Goal: Task Accomplishment & Management: Use online tool/utility

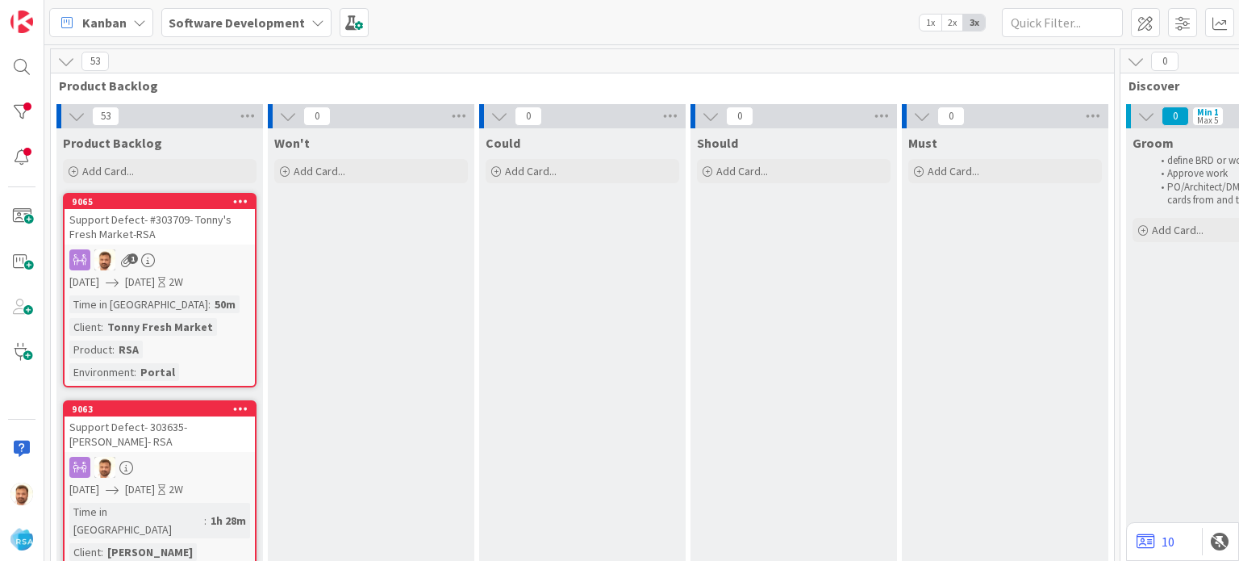
scroll to position [0, 1109]
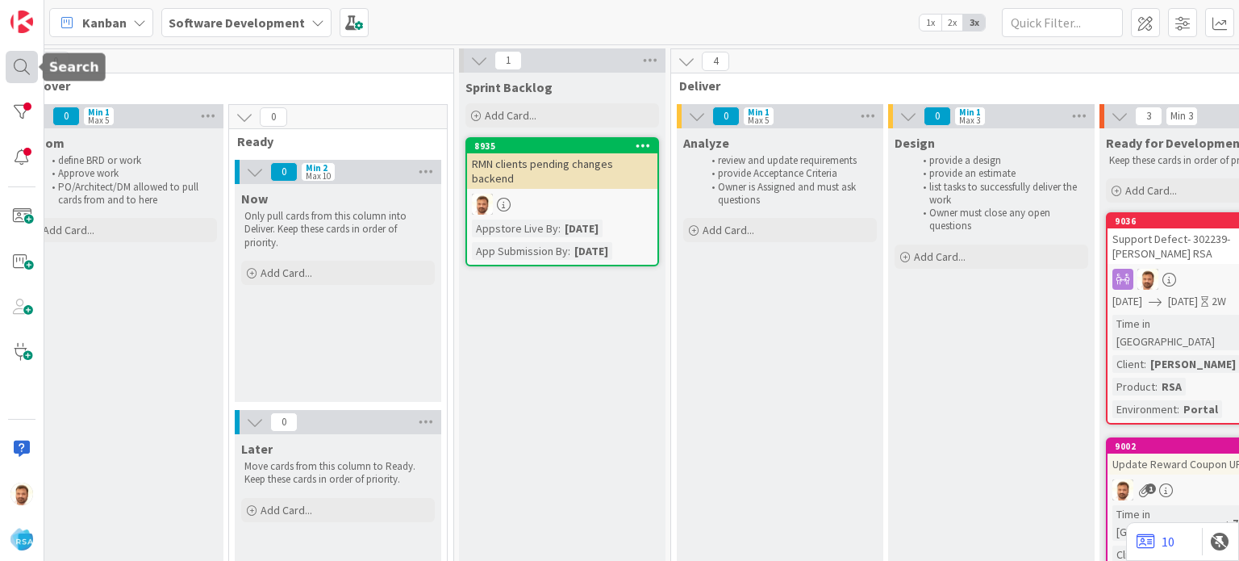
click at [23, 63] on div at bounding box center [22, 67] width 32 height 32
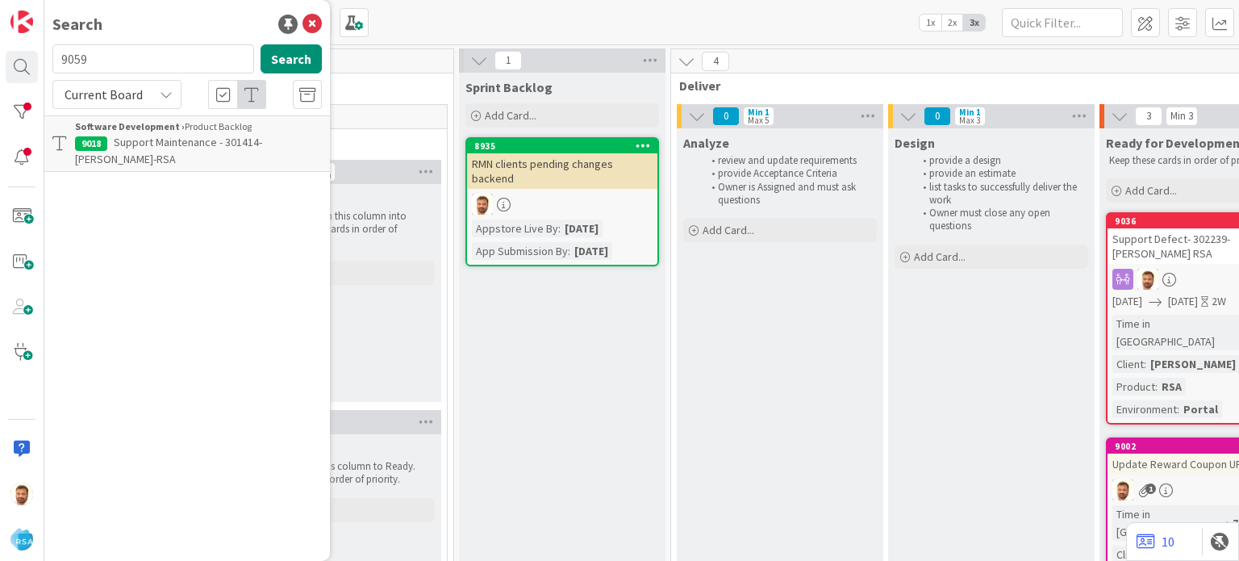
type input "9059"
click at [144, 143] on span "Support Maintenance - 303679- Fresh Foods-RSA" at bounding box center [183, 150] width 217 height 31
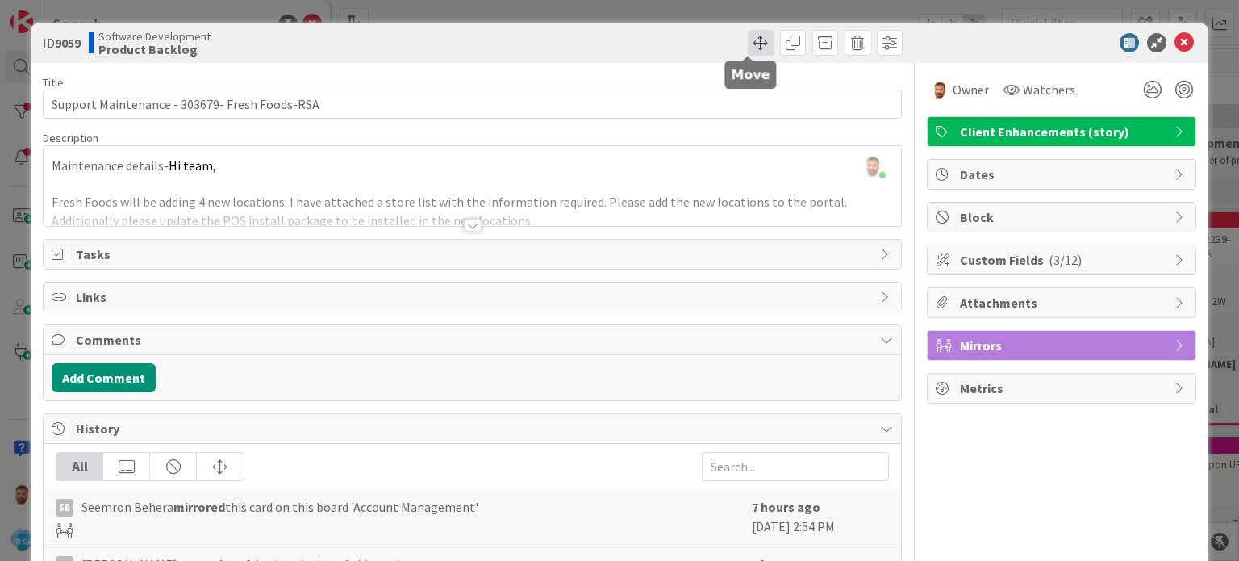
click at [748, 48] on span at bounding box center [761, 43] width 26 height 26
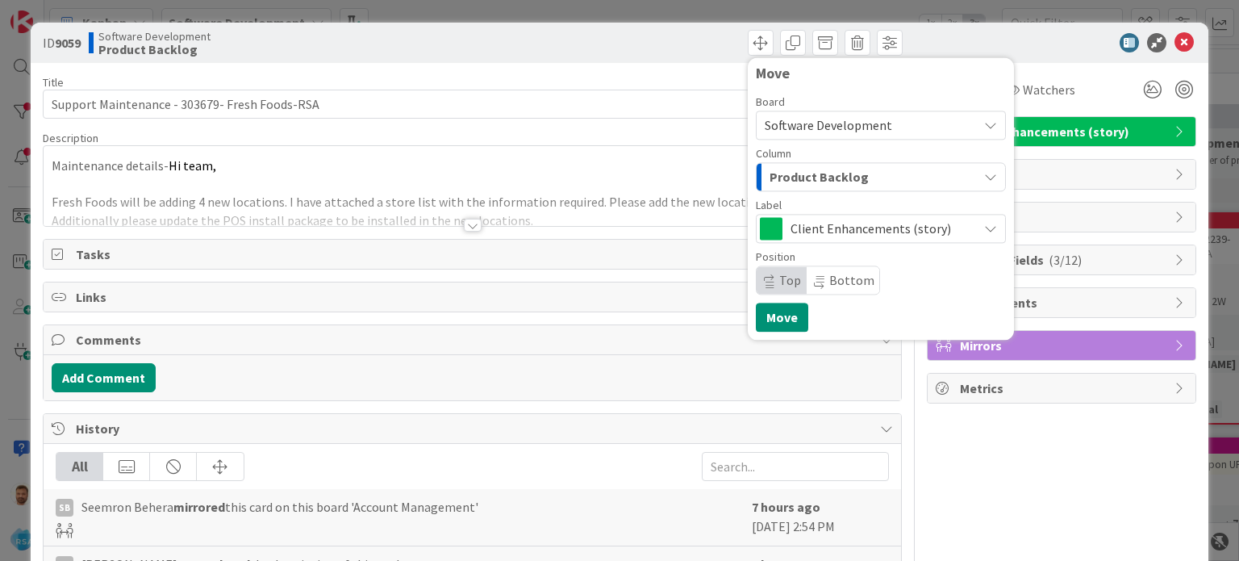
click at [811, 174] on span "Product Backlog" at bounding box center [818, 176] width 99 height 21
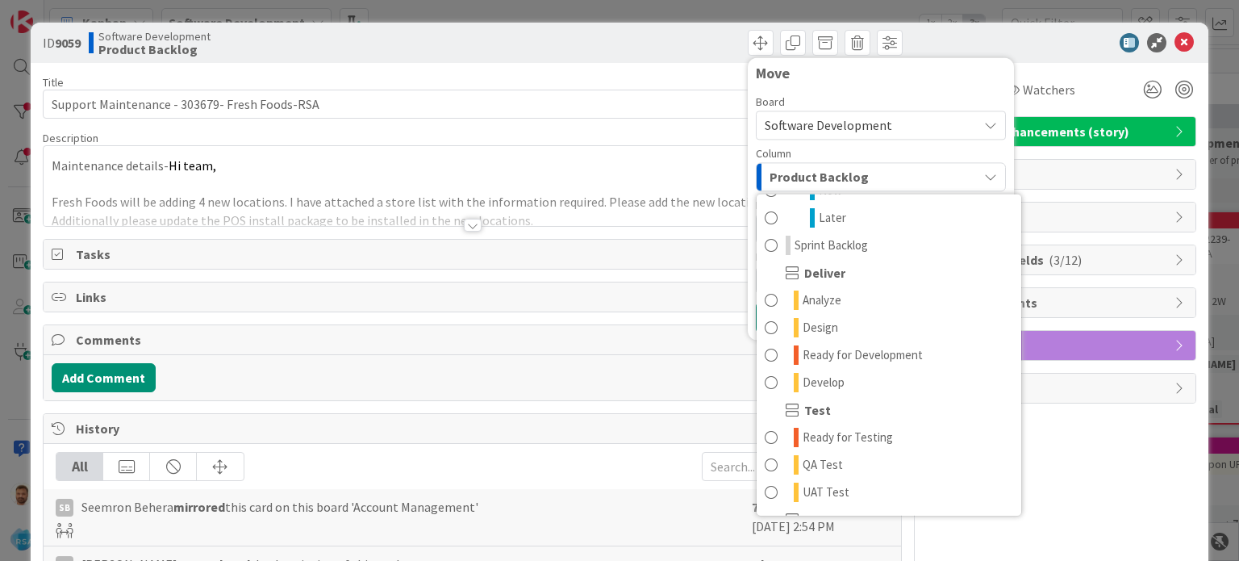
scroll to position [277, 0]
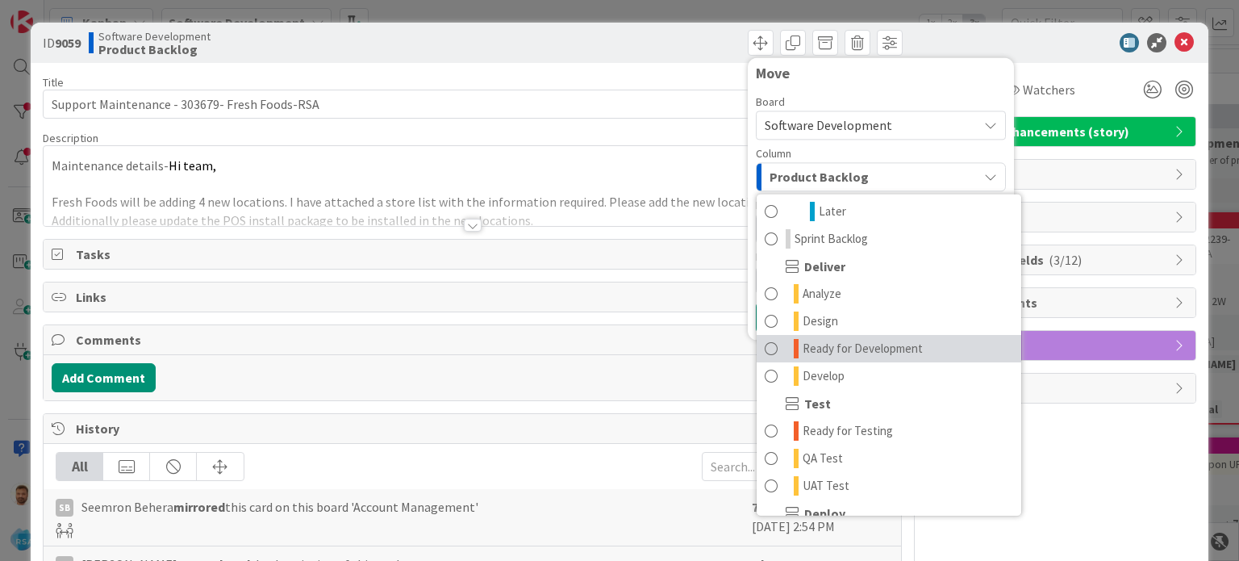
click at [887, 350] on span "Ready for Development" at bounding box center [863, 348] width 120 height 19
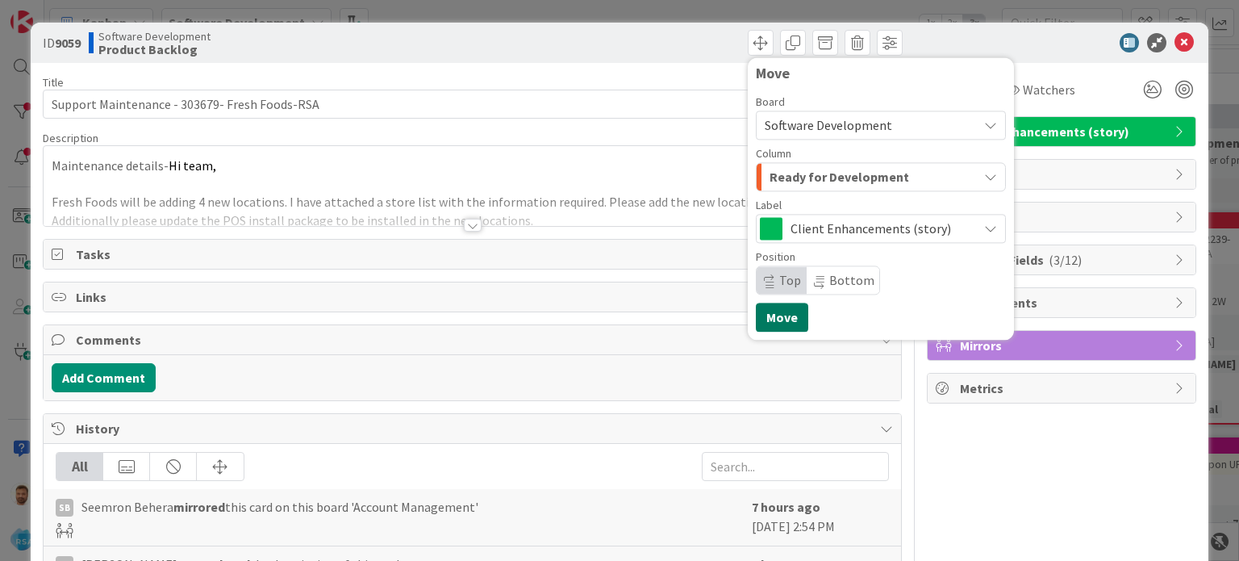
click at [779, 319] on button "Move" at bounding box center [782, 316] width 52 height 29
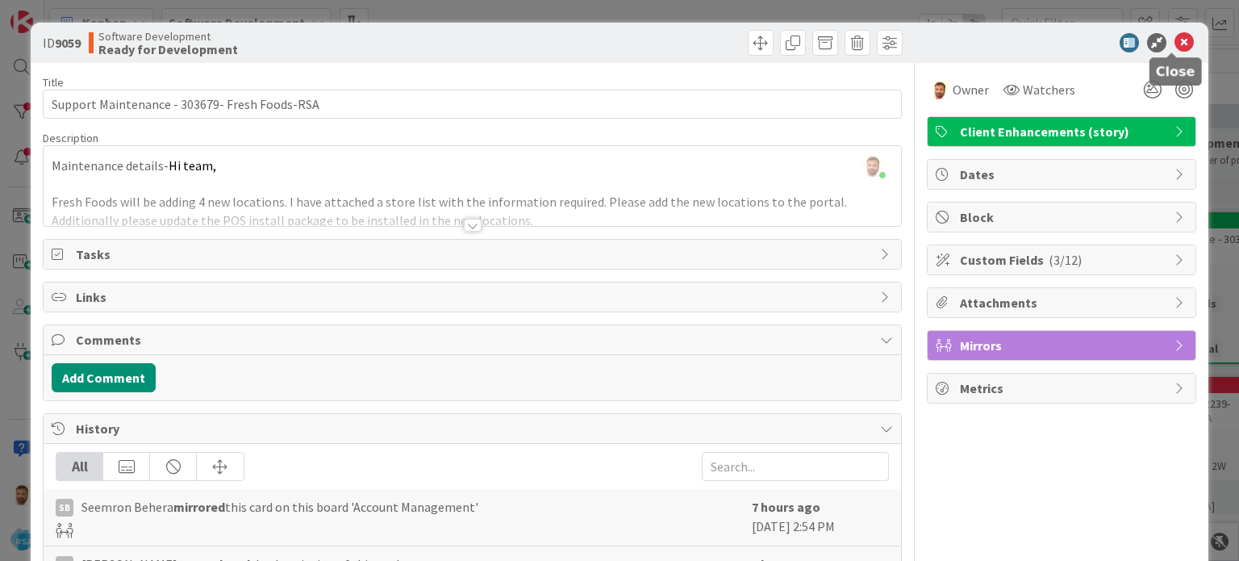
click at [1174, 44] on icon at bounding box center [1183, 42] width 19 height 19
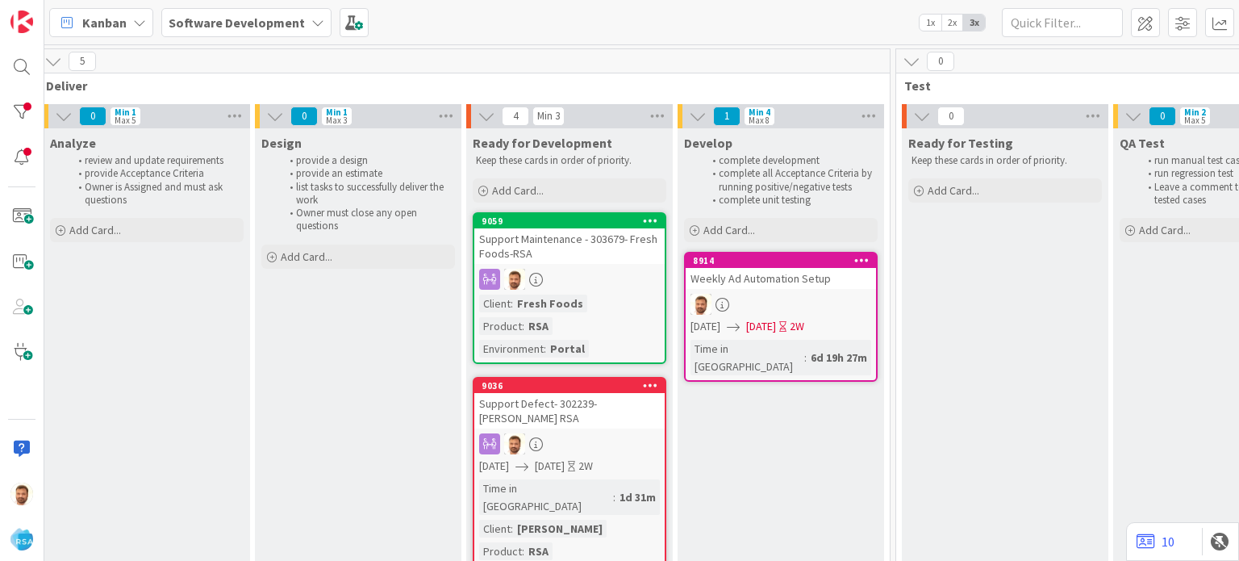
scroll to position [0, 1745]
click at [547, 235] on div "Support Maintenance - 303679- Fresh Foods-RSA" at bounding box center [567, 245] width 190 height 35
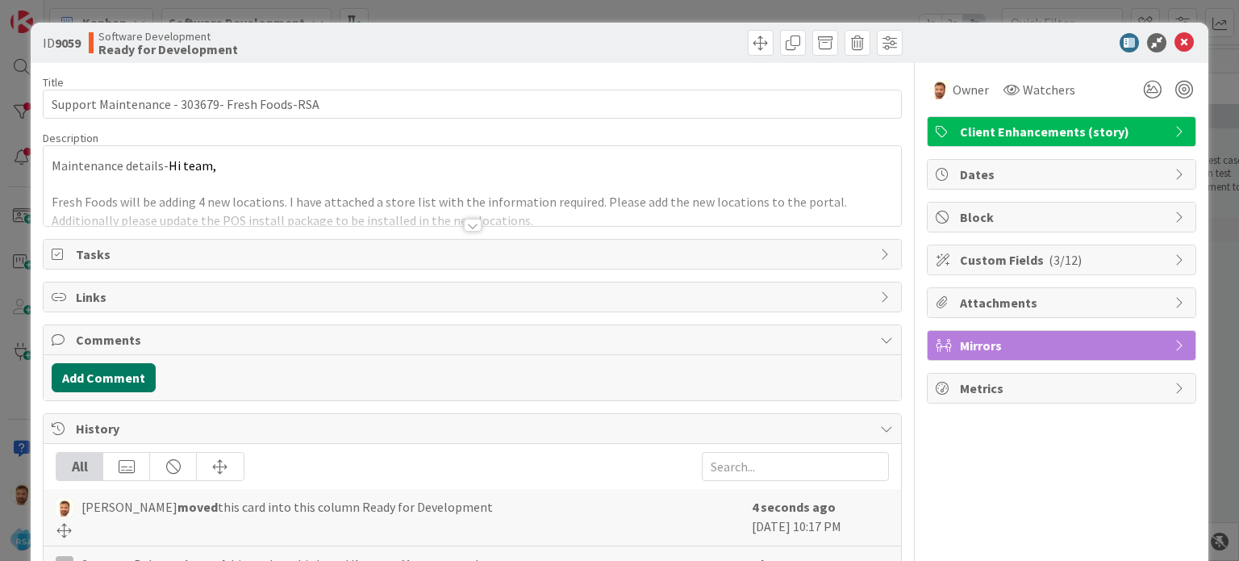
click at [115, 377] on button "Add Comment" at bounding box center [104, 377] width 104 height 29
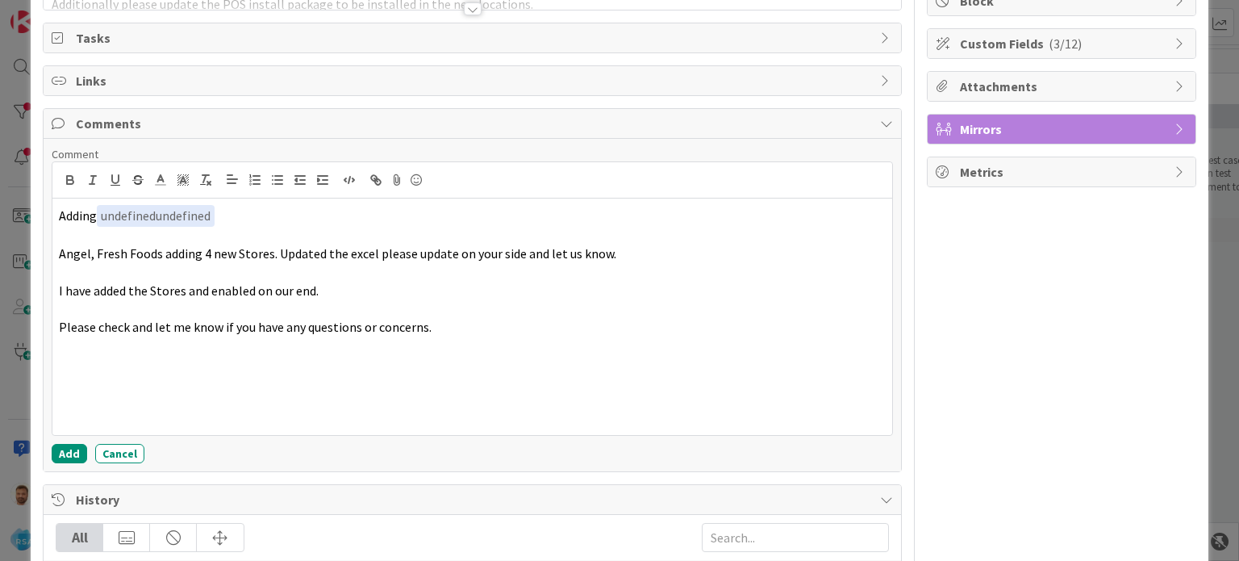
scroll to position [222, 0]
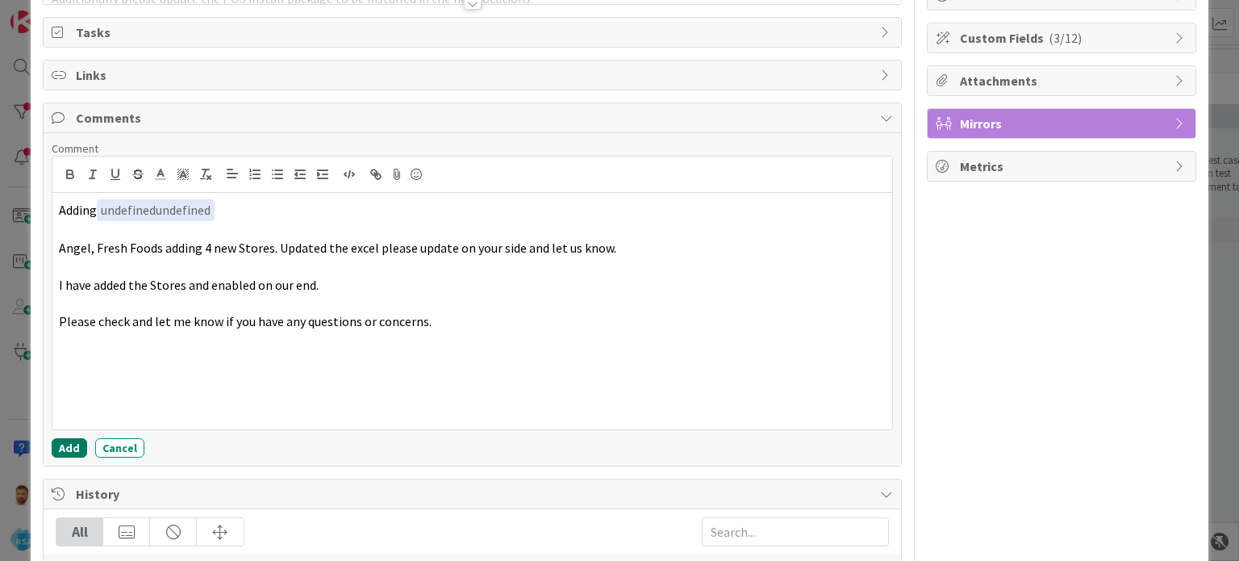
click at [78, 443] on button "Add" at bounding box center [69, 447] width 35 height 19
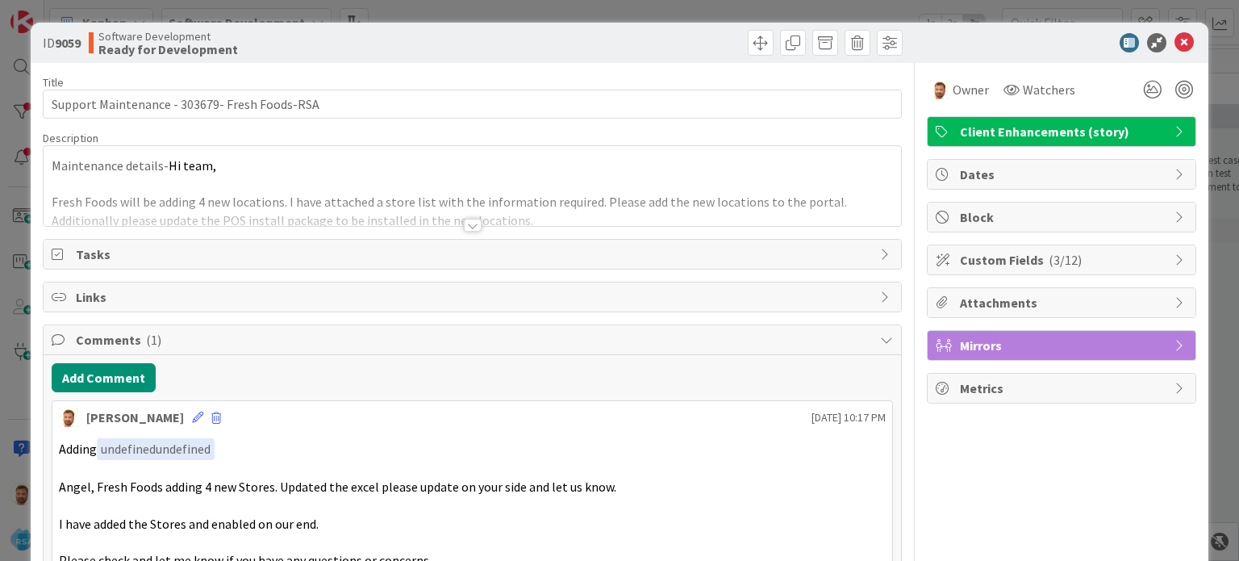
scroll to position [0, 0]
click at [748, 45] on span at bounding box center [761, 43] width 26 height 26
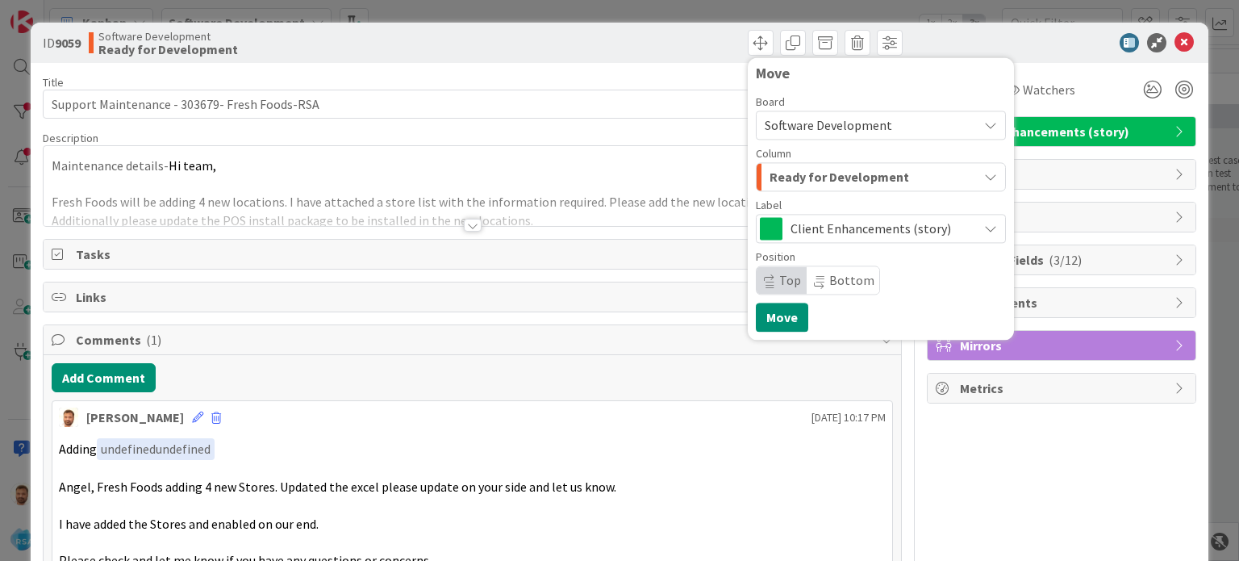
click at [794, 184] on span "Ready for Development" at bounding box center [839, 176] width 140 height 21
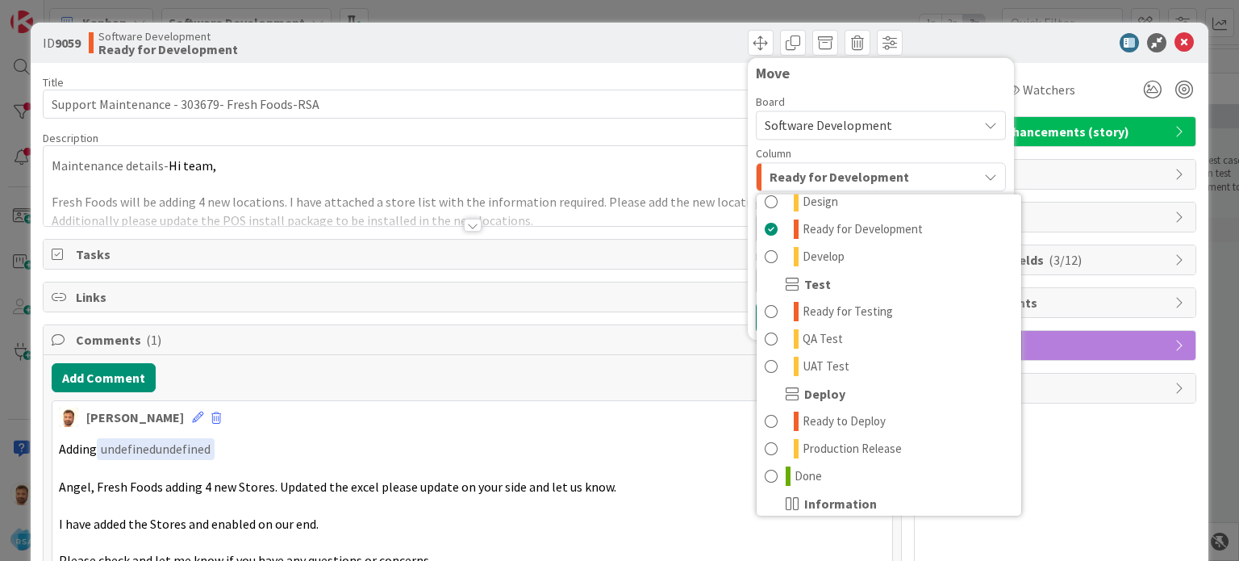
scroll to position [400, 0]
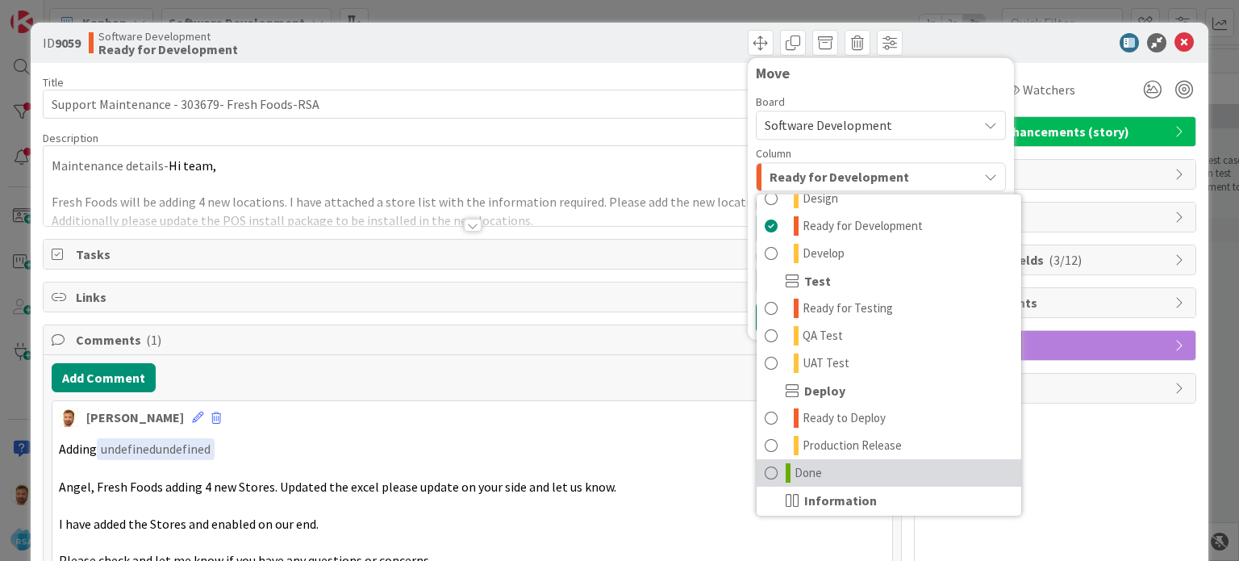
click at [799, 465] on span "Done" at bounding box center [807, 472] width 27 height 19
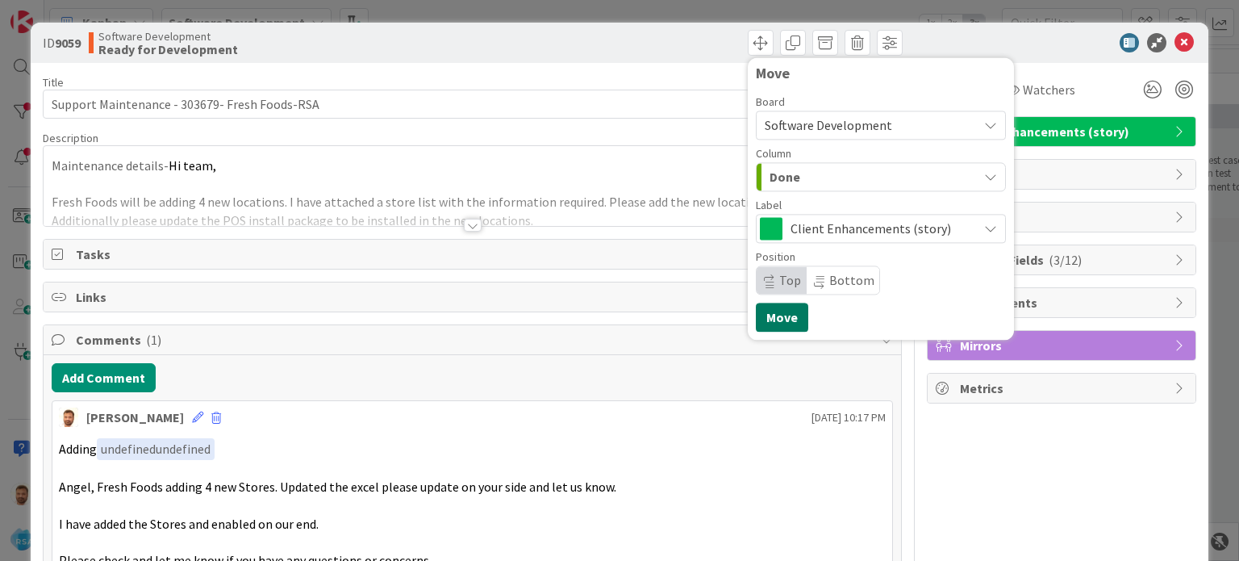
click at [776, 315] on button "Move" at bounding box center [782, 316] width 52 height 29
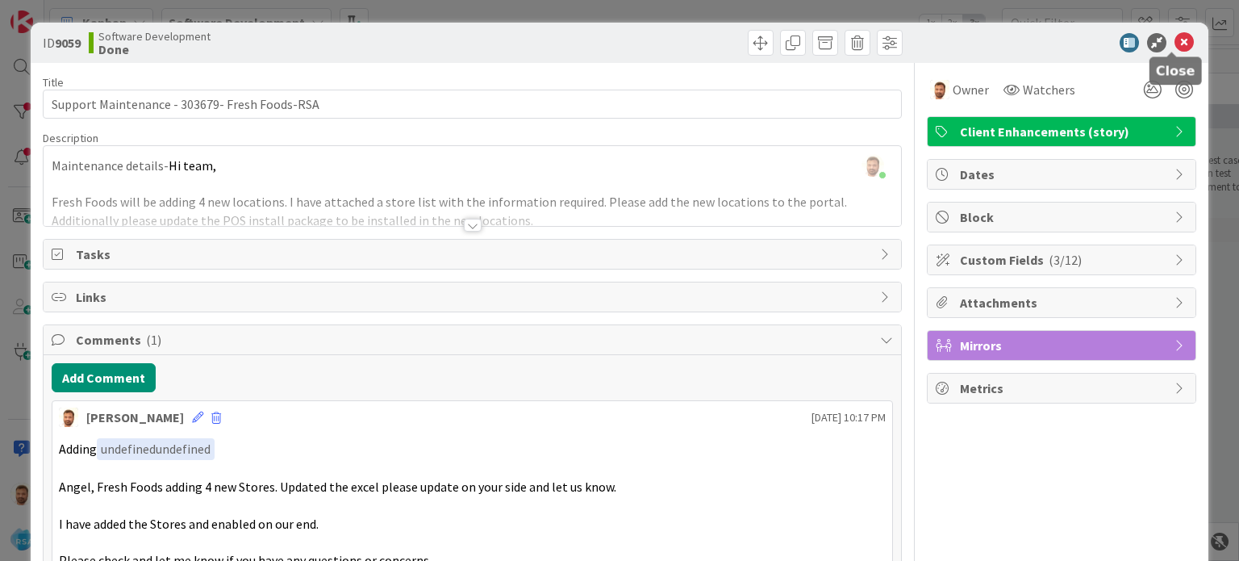
click at [1178, 35] on icon at bounding box center [1183, 42] width 19 height 19
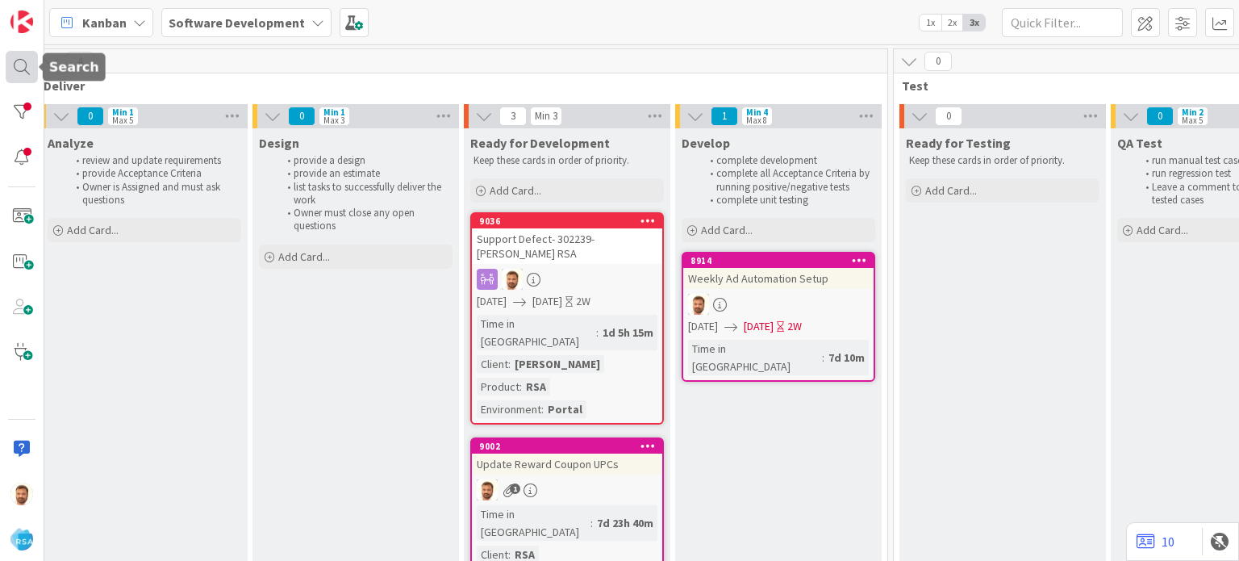
click at [21, 70] on div at bounding box center [22, 67] width 32 height 32
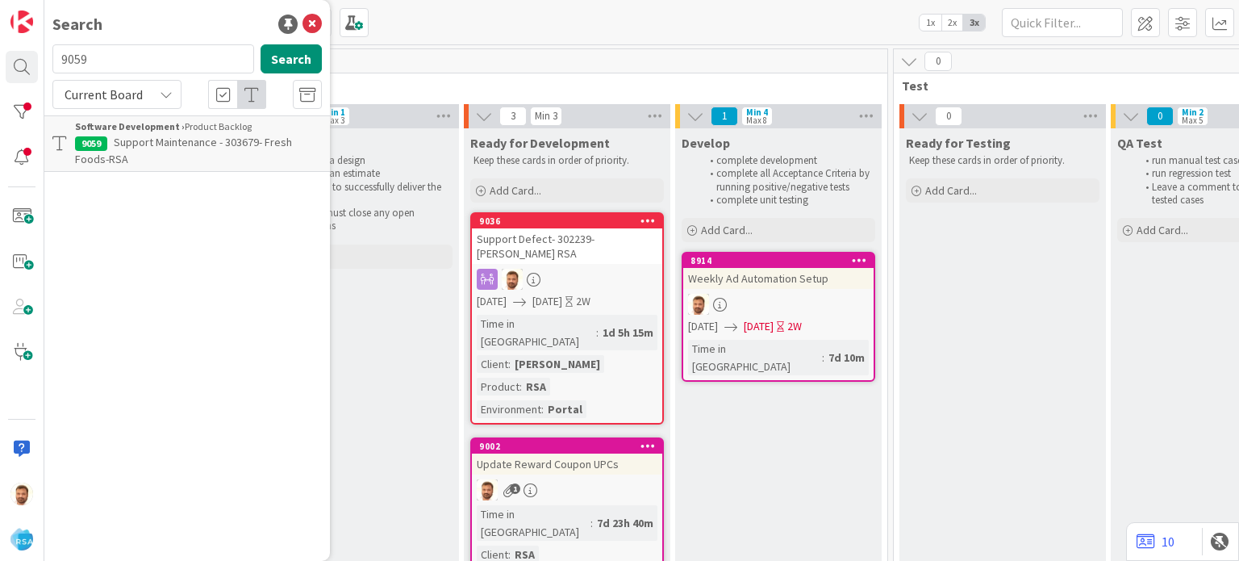
click at [119, 50] on input "9059" at bounding box center [153, 58] width 202 height 29
type input "9051"
click at [148, 135] on span "Support Maintenance - 303583- WM grocery-RSA" at bounding box center [178, 150] width 206 height 31
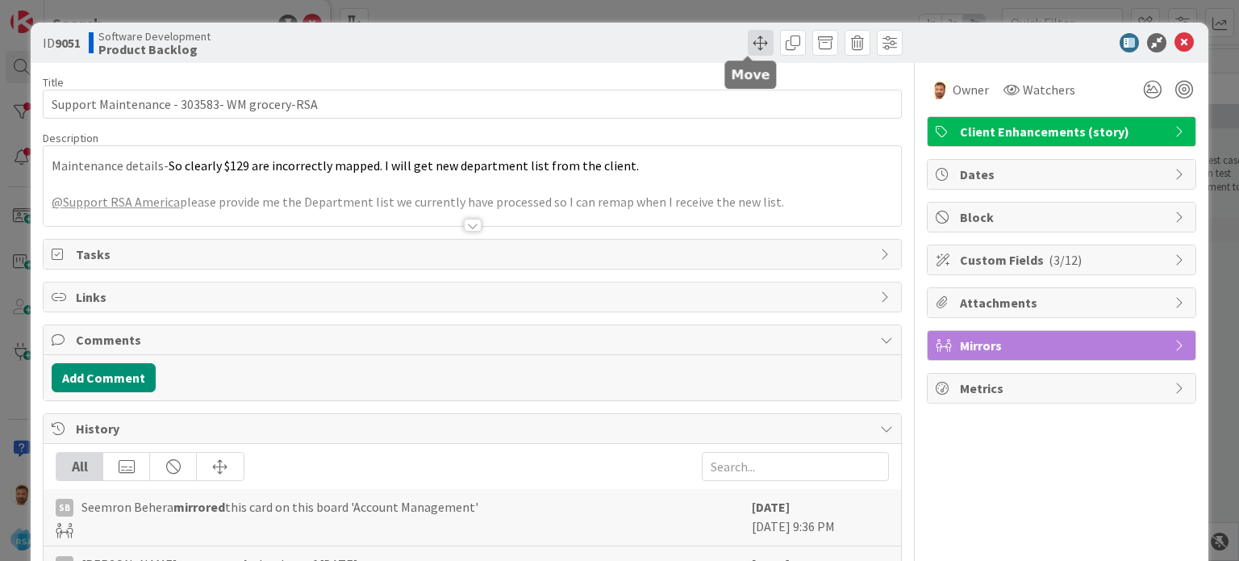
click at [748, 41] on span at bounding box center [761, 43] width 26 height 26
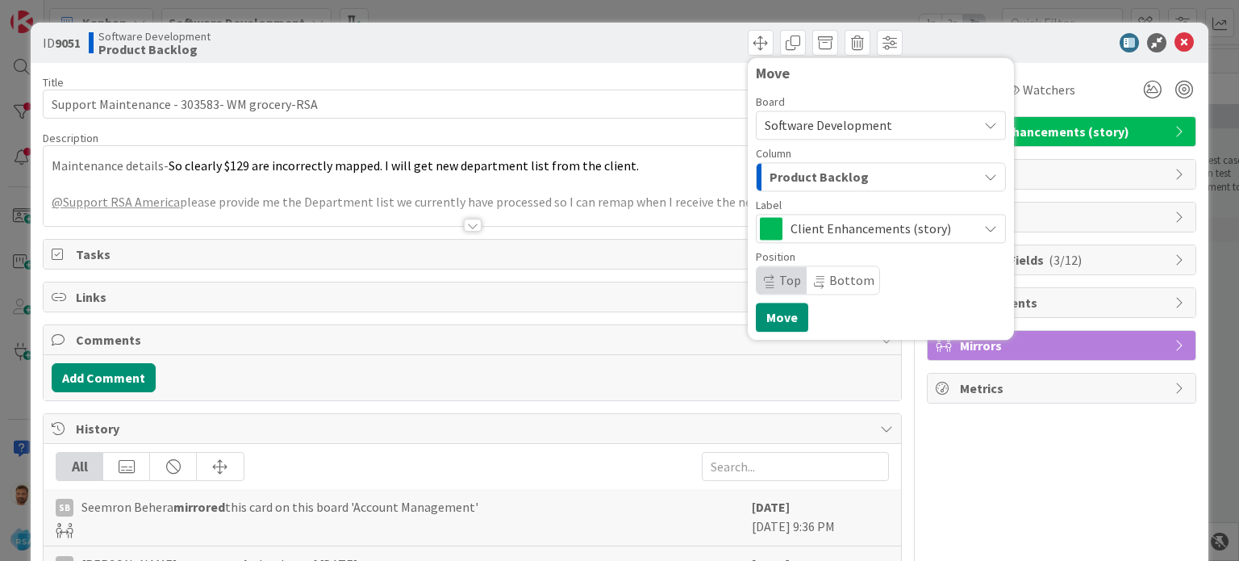
click at [785, 168] on span "Product Backlog" at bounding box center [818, 176] width 99 height 21
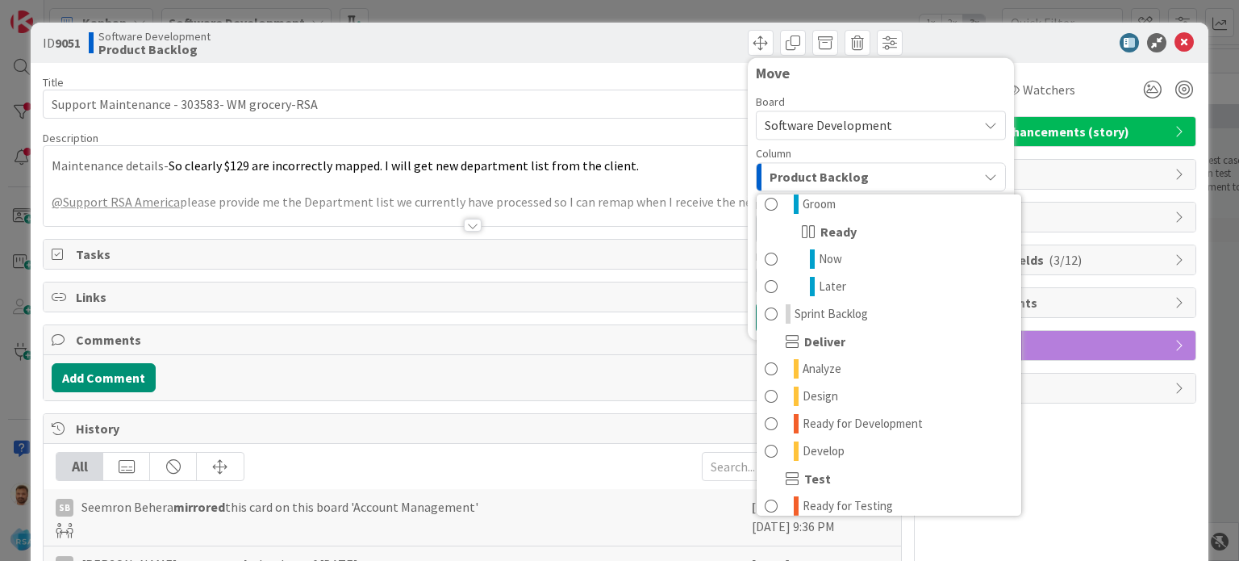
scroll to position [210, 0]
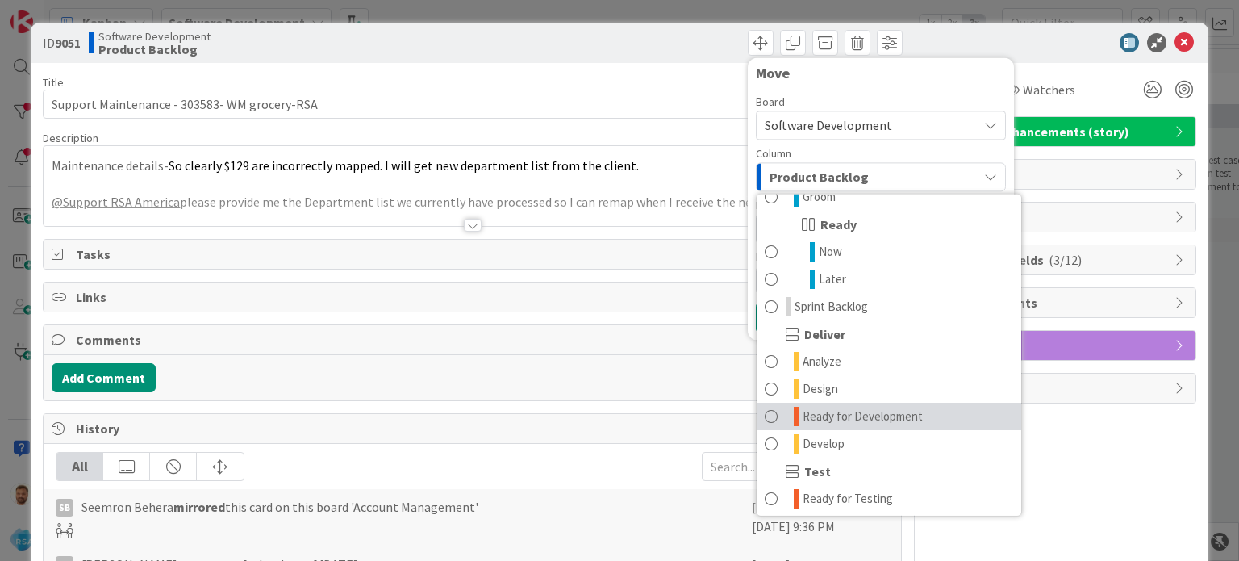
click at [852, 420] on span "Ready for Development" at bounding box center [863, 415] width 120 height 19
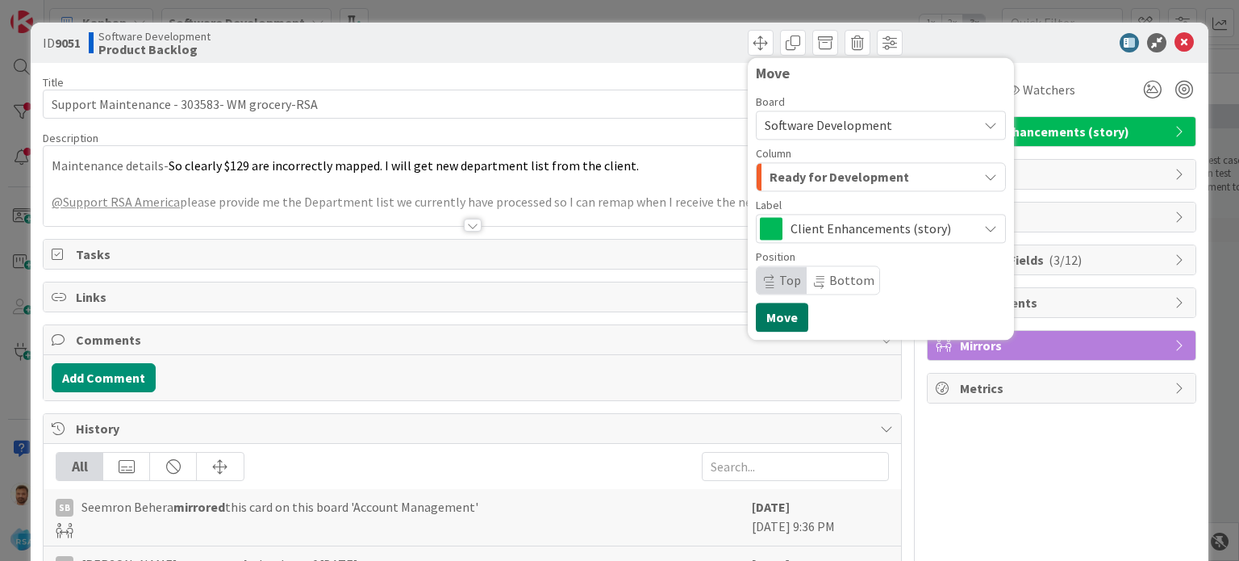
click at [761, 319] on button "Move" at bounding box center [782, 316] width 52 height 29
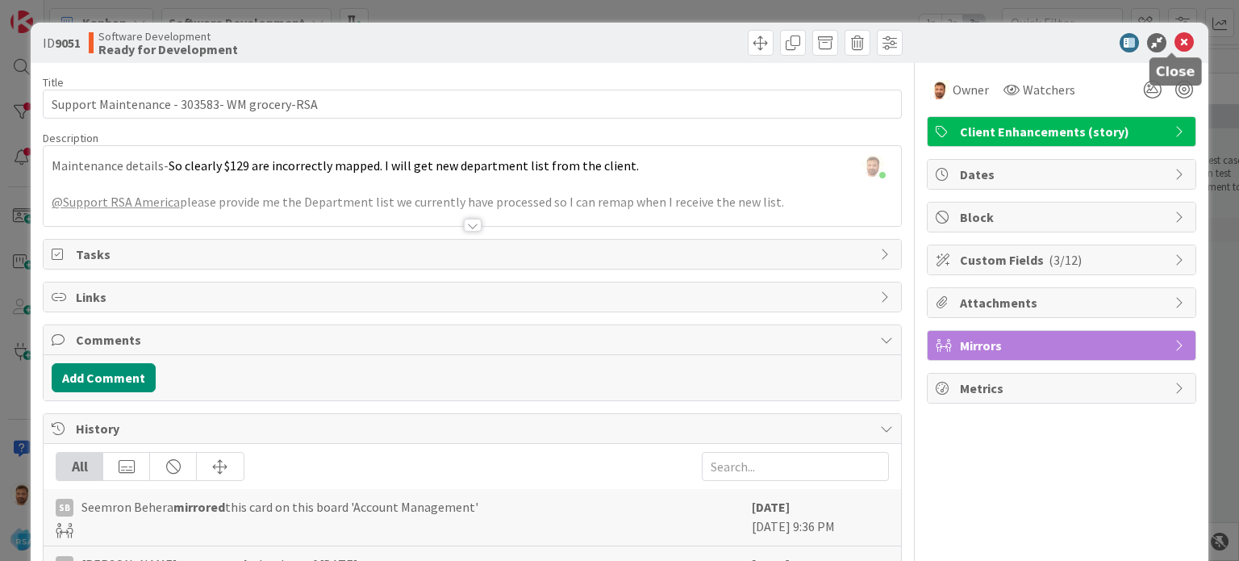
click at [1174, 41] on icon at bounding box center [1183, 42] width 19 height 19
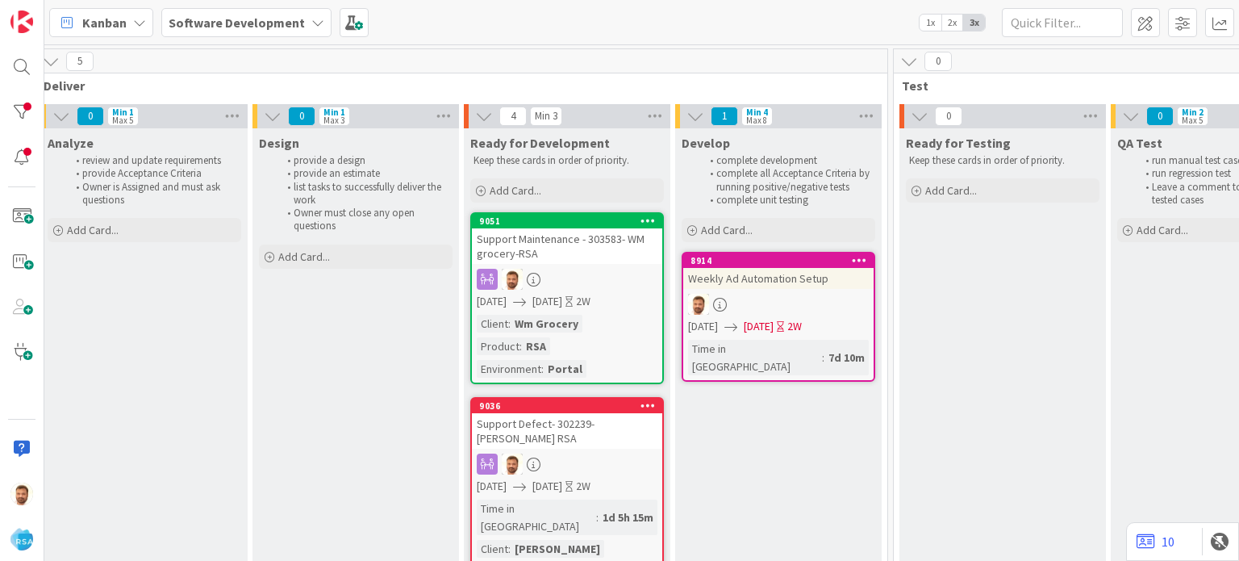
click at [585, 238] on div "Support Maintenance - 303583- WM grocery-RSA" at bounding box center [567, 245] width 190 height 35
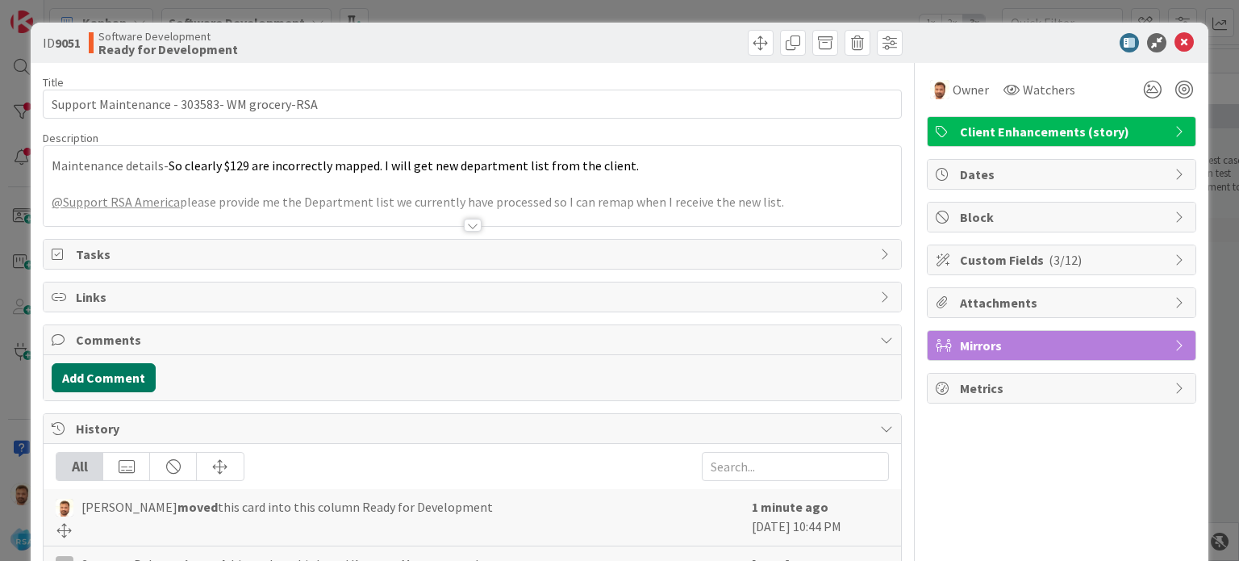
click at [135, 368] on button "Add Comment" at bounding box center [104, 377] width 104 height 29
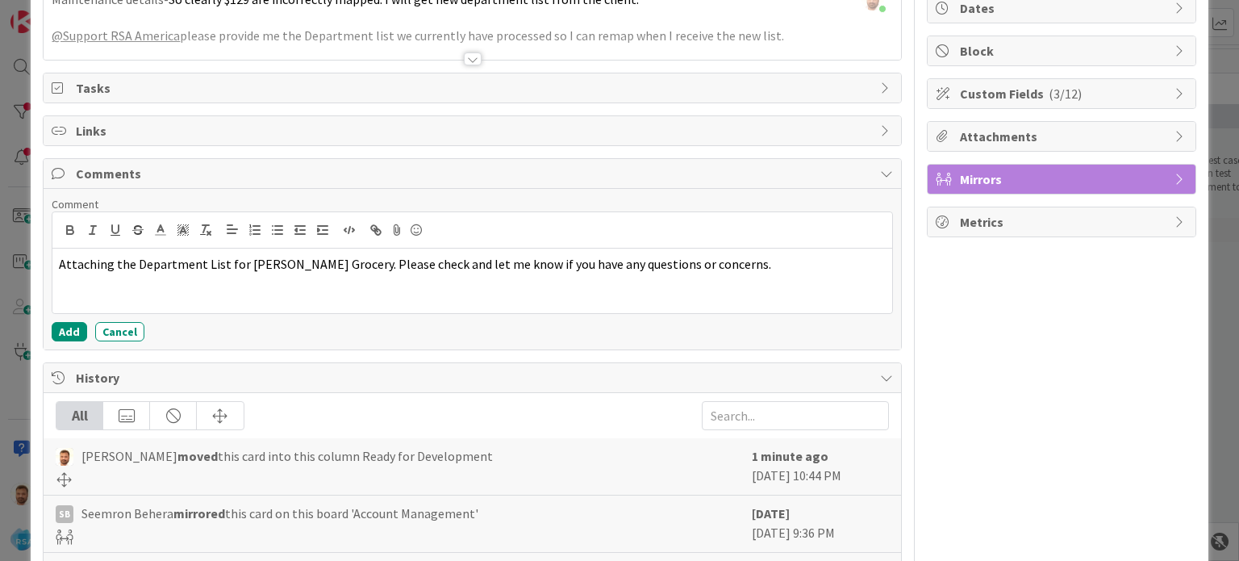
scroll to position [173, 0]
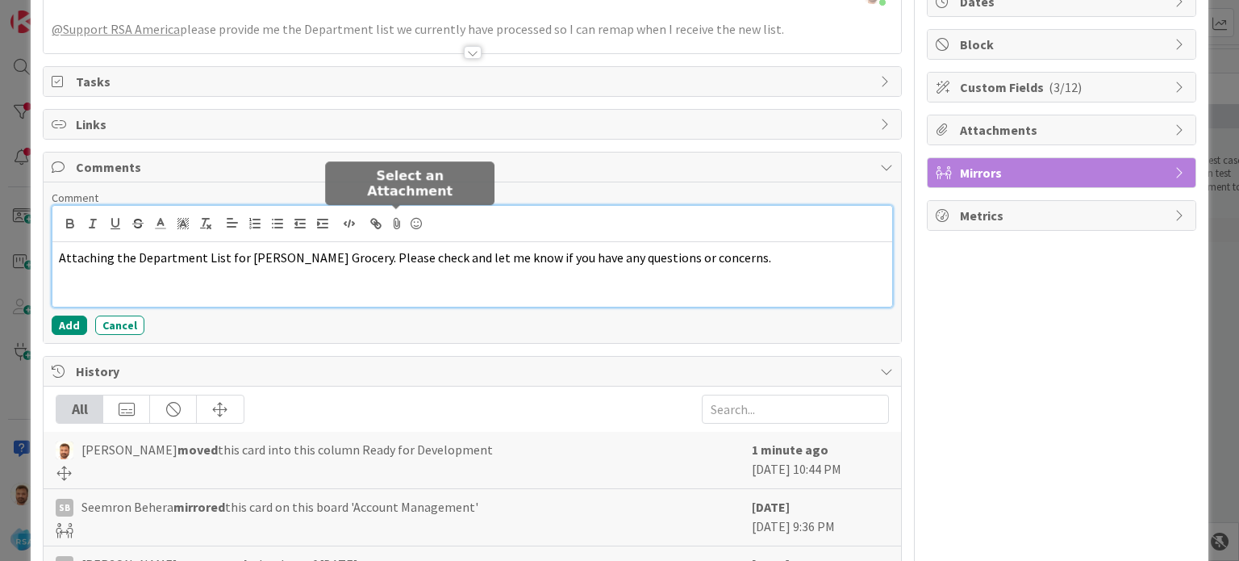
click at [397, 219] on icon at bounding box center [396, 223] width 19 height 23
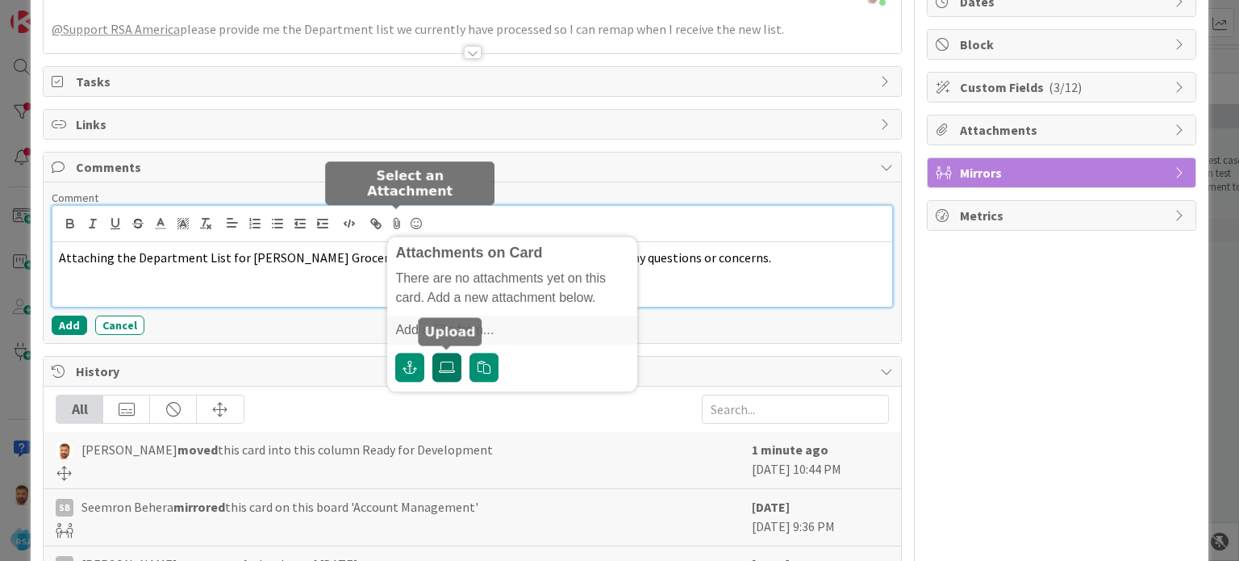
click at [444, 367] on icon at bounding box center [447, 367] width 16 height 13
click at [432, 352] on input "file" at bounding box center [432, 352] width 0 height 0
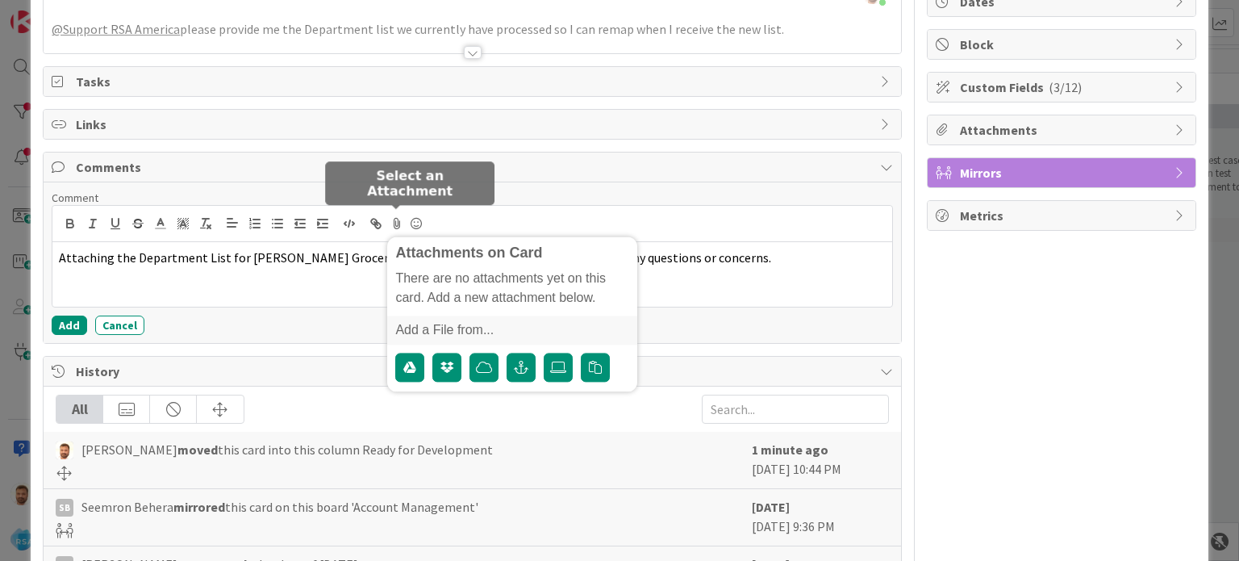
click at [871, 344] on div "Title 44 / 128 Support Maintenance - 303583- WM grocery-RSA Description [PERSON…" at bounding box center [472, 324] width 858 height 868
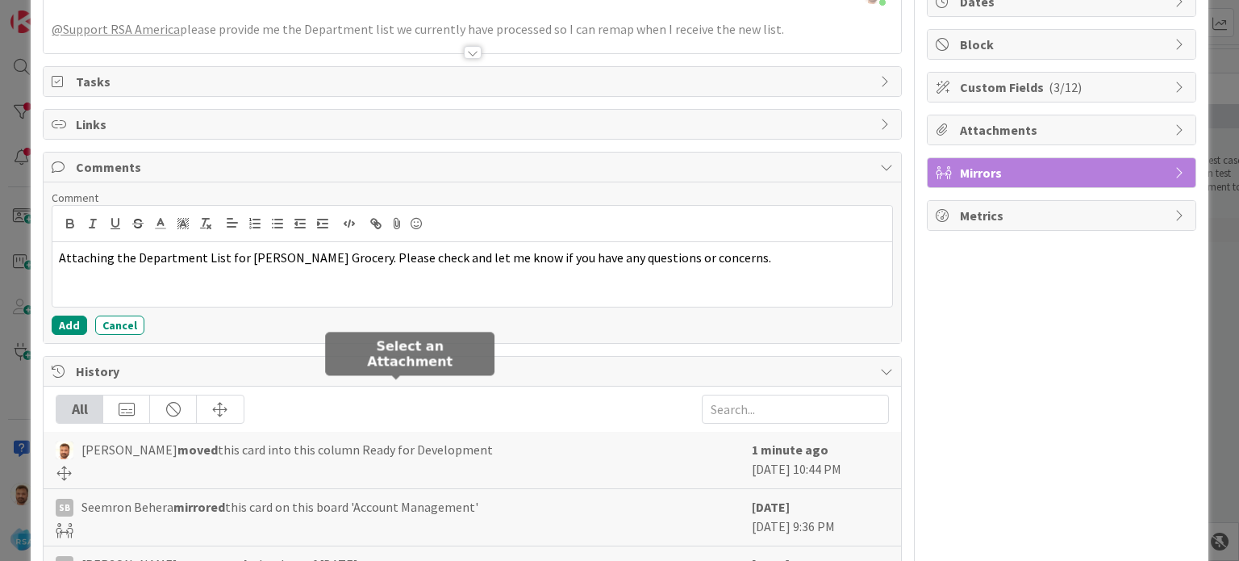
scroll to position [0, 0]
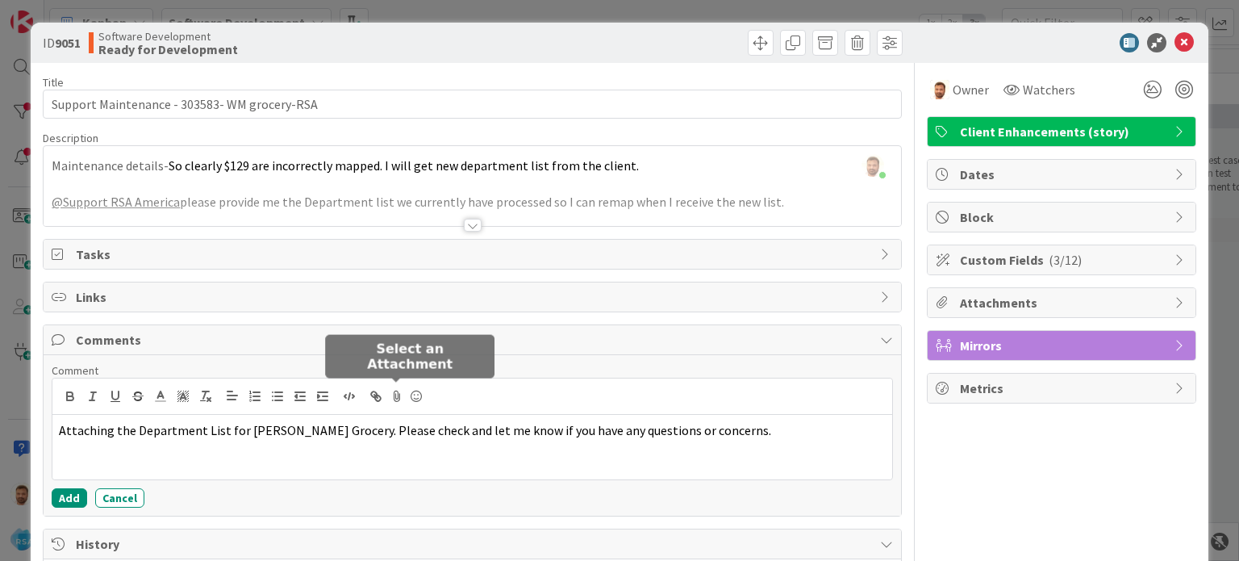
click at [752, 25] on div "ID 9051 Software Development Ready for Development" at bounding box center [619, 43] width 1177 height 40
click at [748, 50] on span at bounding box center [761, 43] width 26 height 26
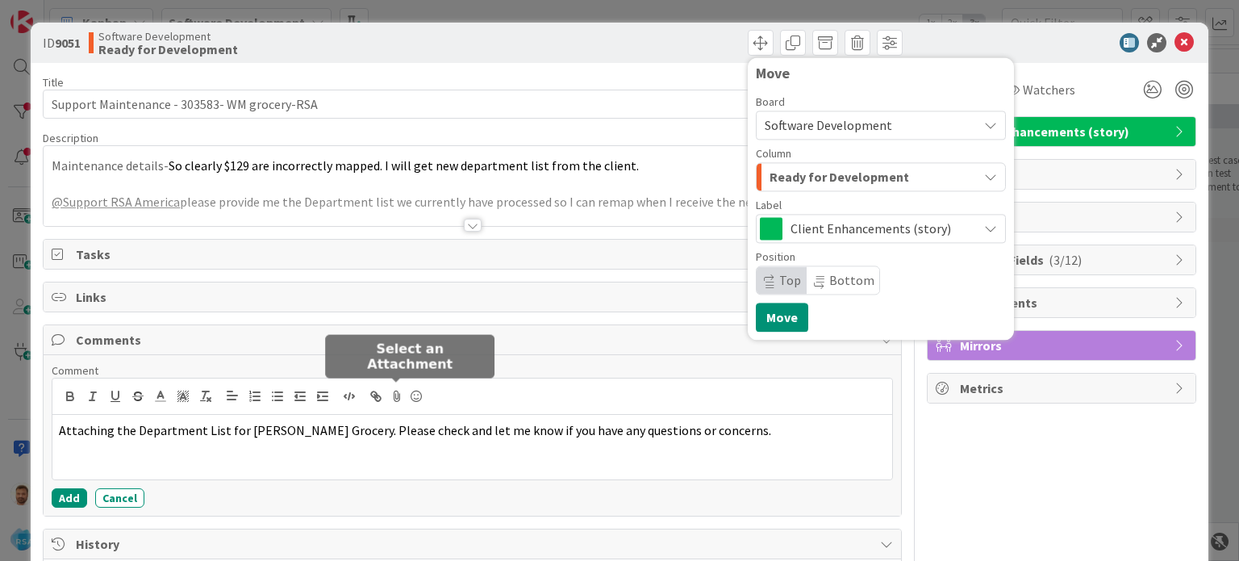
click at [819, 179] on span "Ready for Development" at bounding box center [839, 176] width 140 height 21
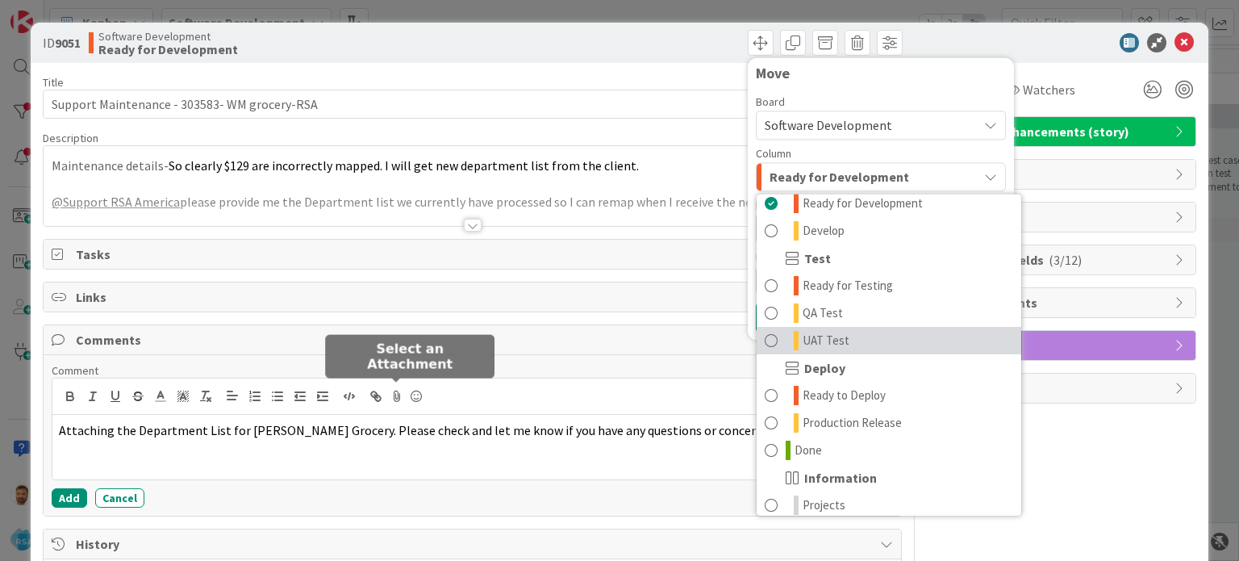
scroll to position [423, 0]
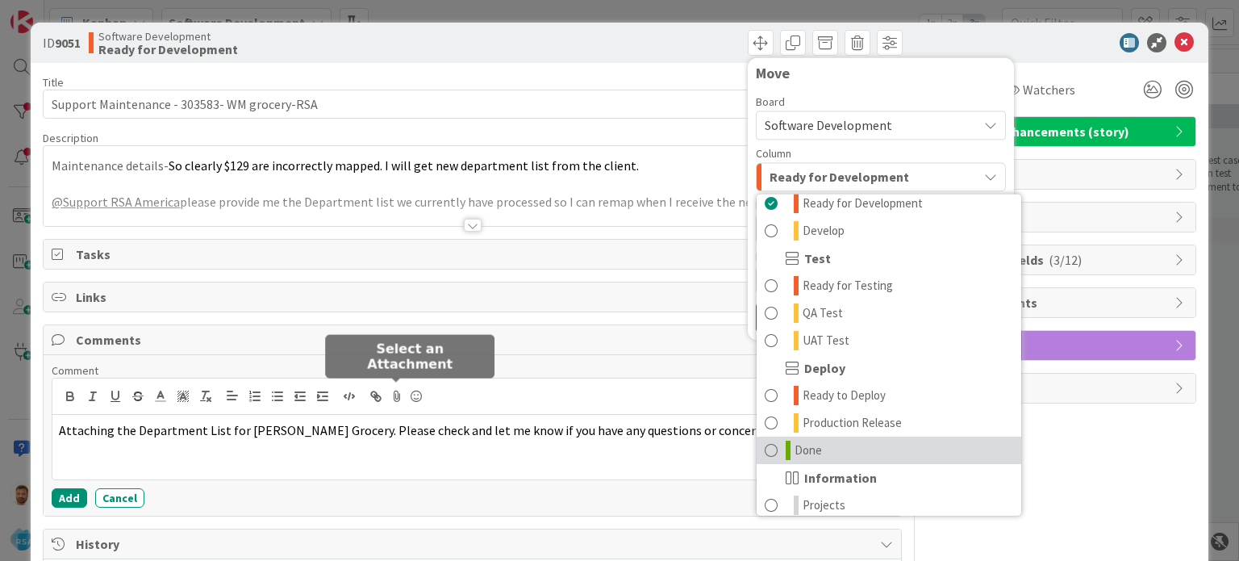
click at [818, 436] on link "Done" at bounding box center [889, 449] width 265 height 27
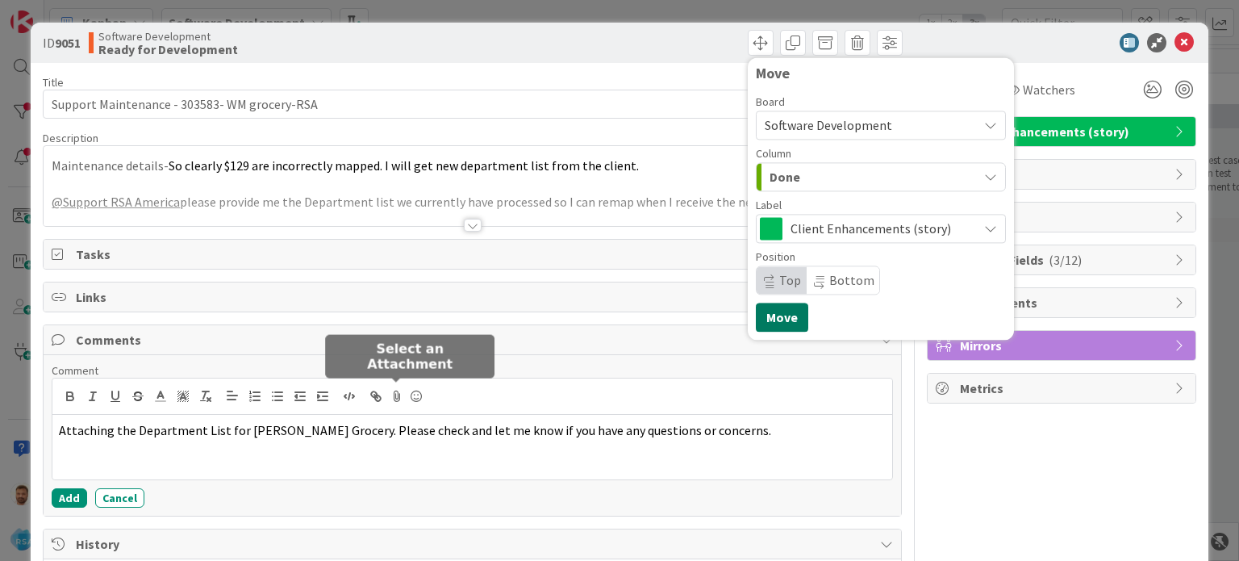
click at [776, 316] on button "Move" at bounding box center [782, 316] width 52 height 29
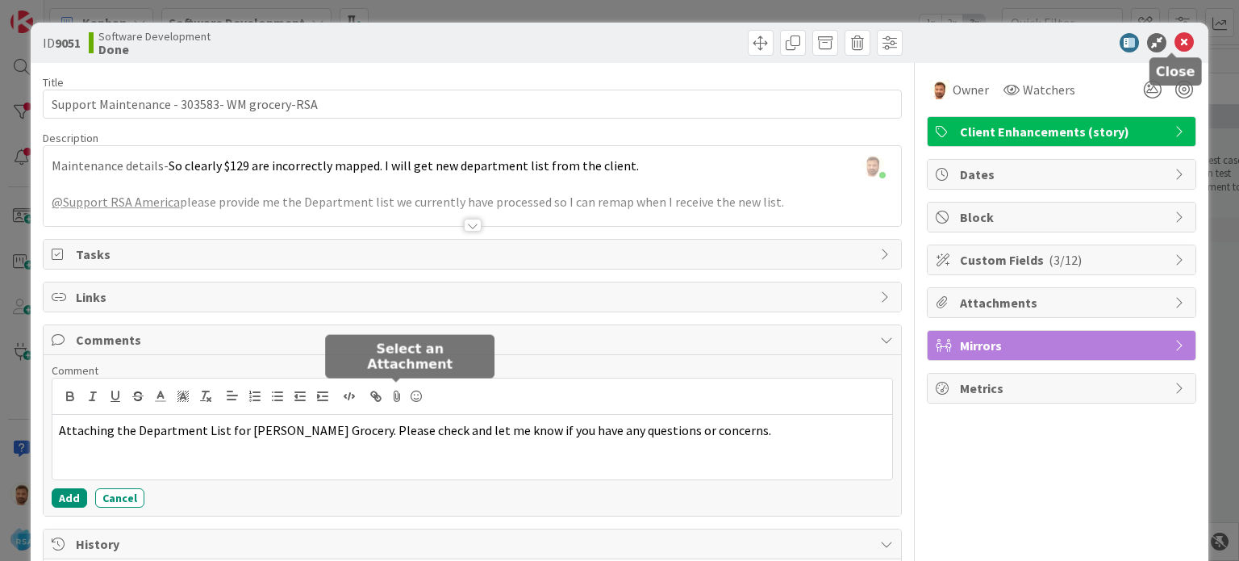
click at [1174, 48] on icon at bounding box center [1183, 42] width 19 height 19
